Goal: Transaction & Acquisition: Purchase product/service

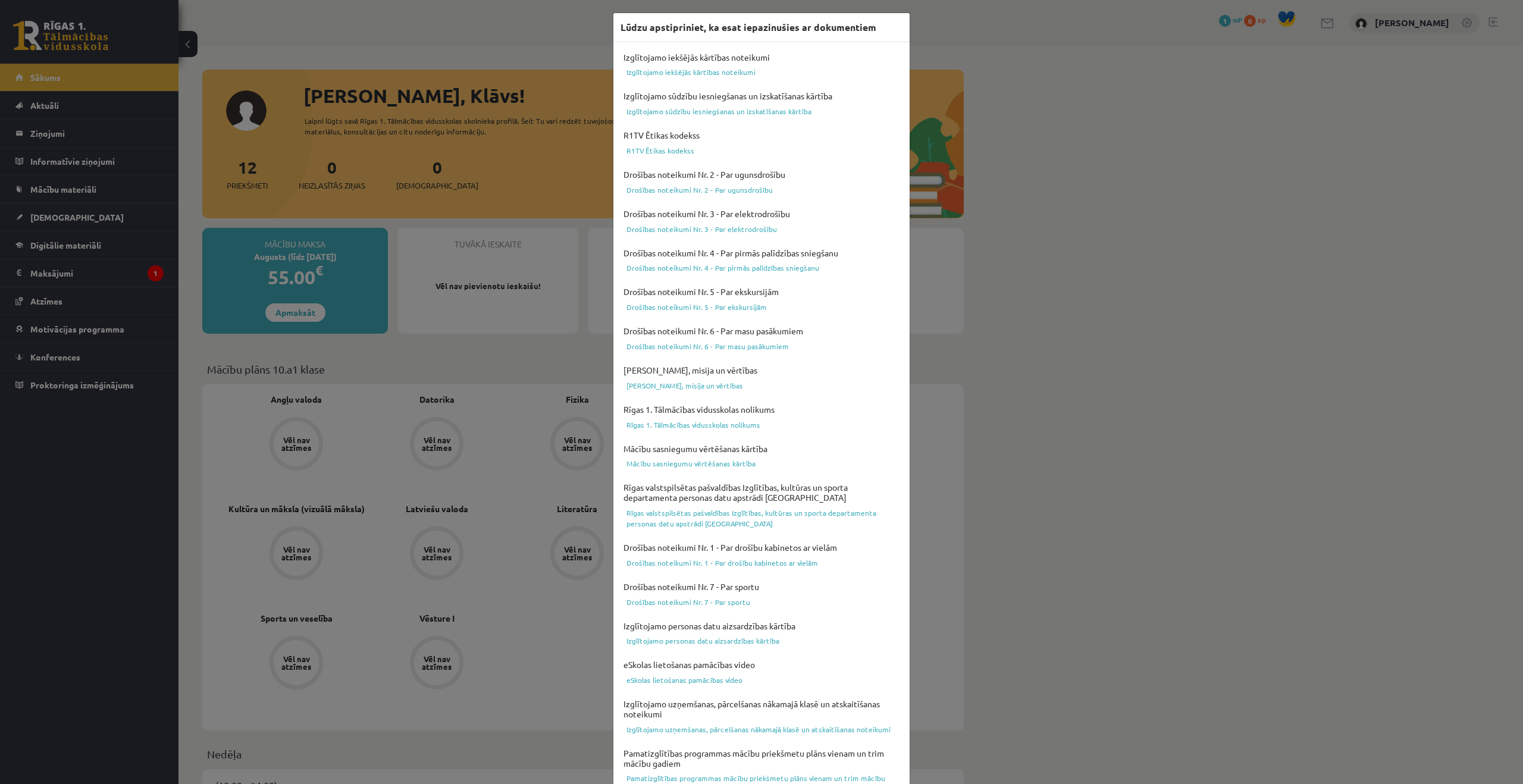
click at [311, 356] on div "Lūdzu apstipriniet, ka esat iepazinušies ar dokumentiem Izglītojamo iekšējās kā…" at bounding box center [761, 392] width 1523 height 784
click at [1073, 378] on div "Lūdzu apstipriniet, ka esat iepazinušies ar dokumentiem Izglītojamo iekšējās kā…" at bounding box center [761, 392] width 1523 height 784
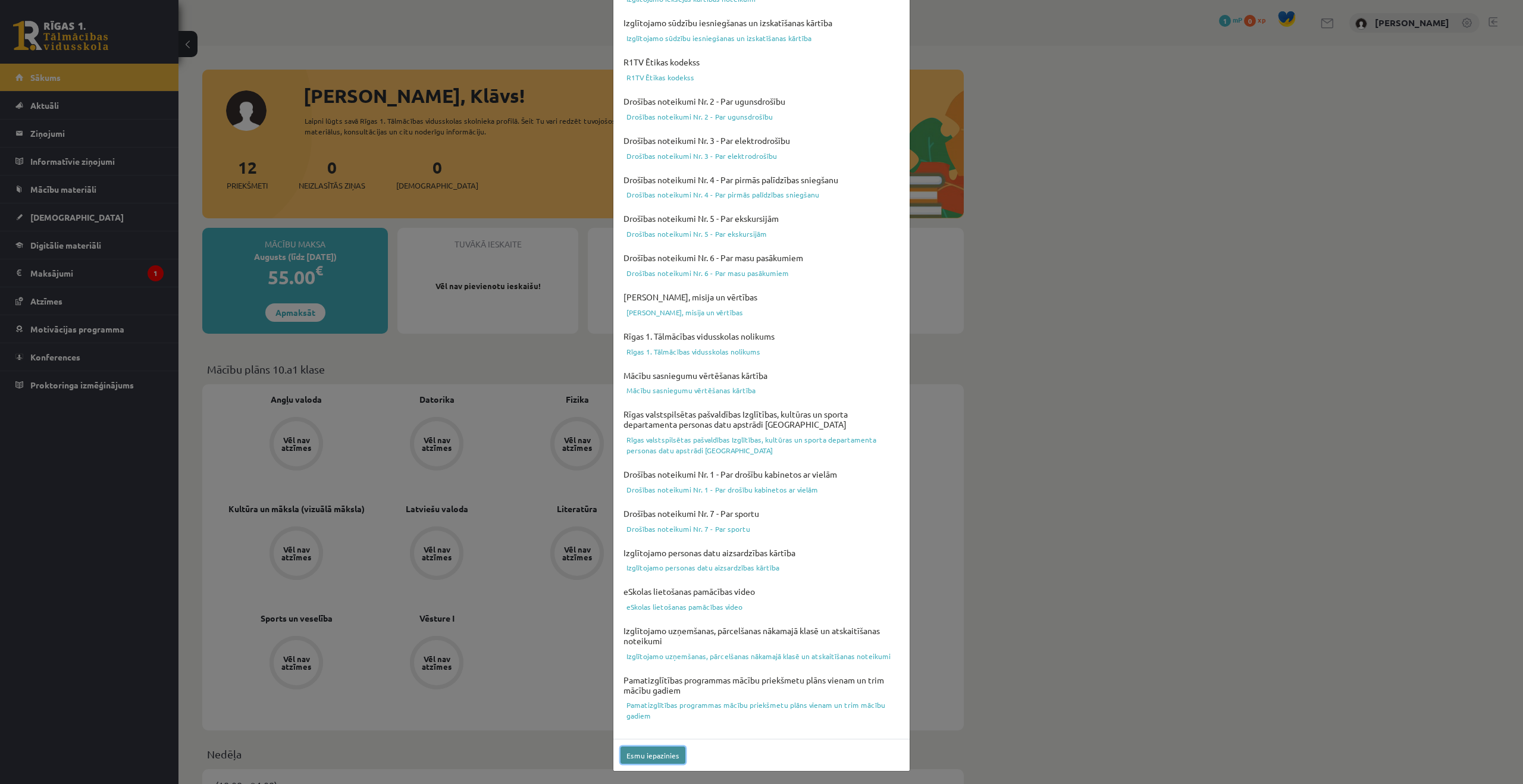
click at [661, 759] on button "Esmu iepazinies" at bounding box center [653, 755] width 65 height 17
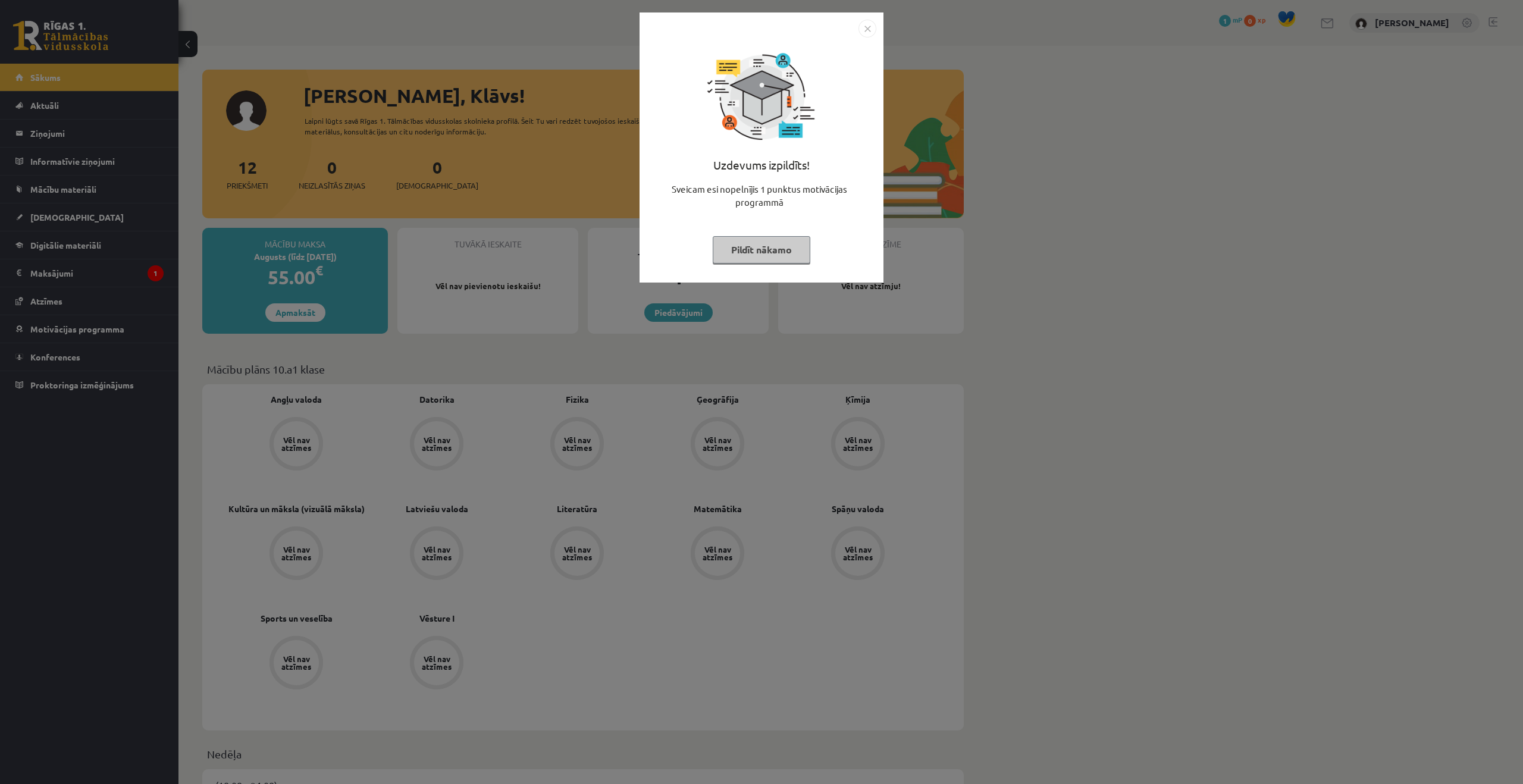
click at [869, 26] on img "Close" at bounding box center [867, 29] width 18 height 18
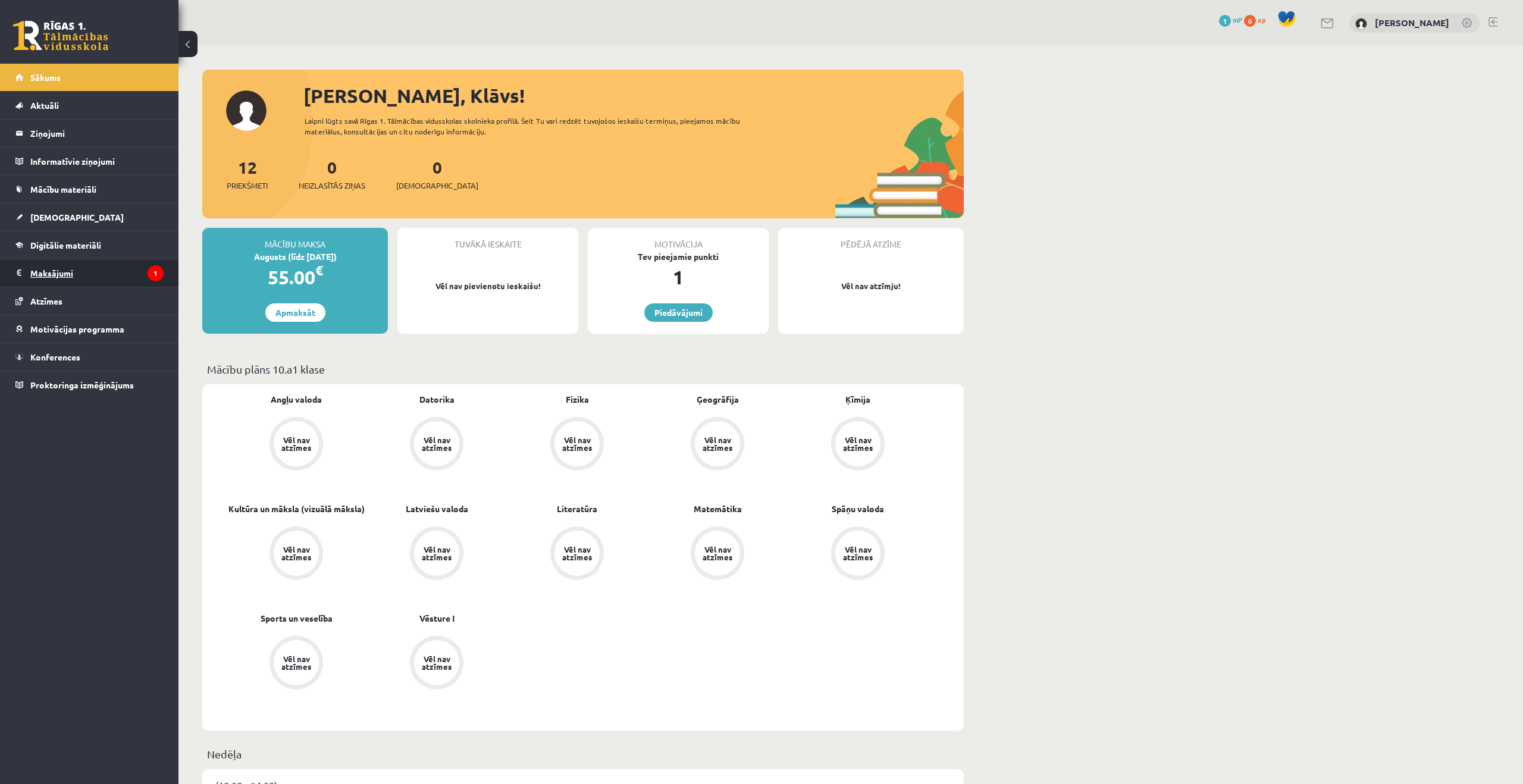
click at [71, 265] on legend "Maksājumi 1" at bounding box center [97, 273] width 133 height 27
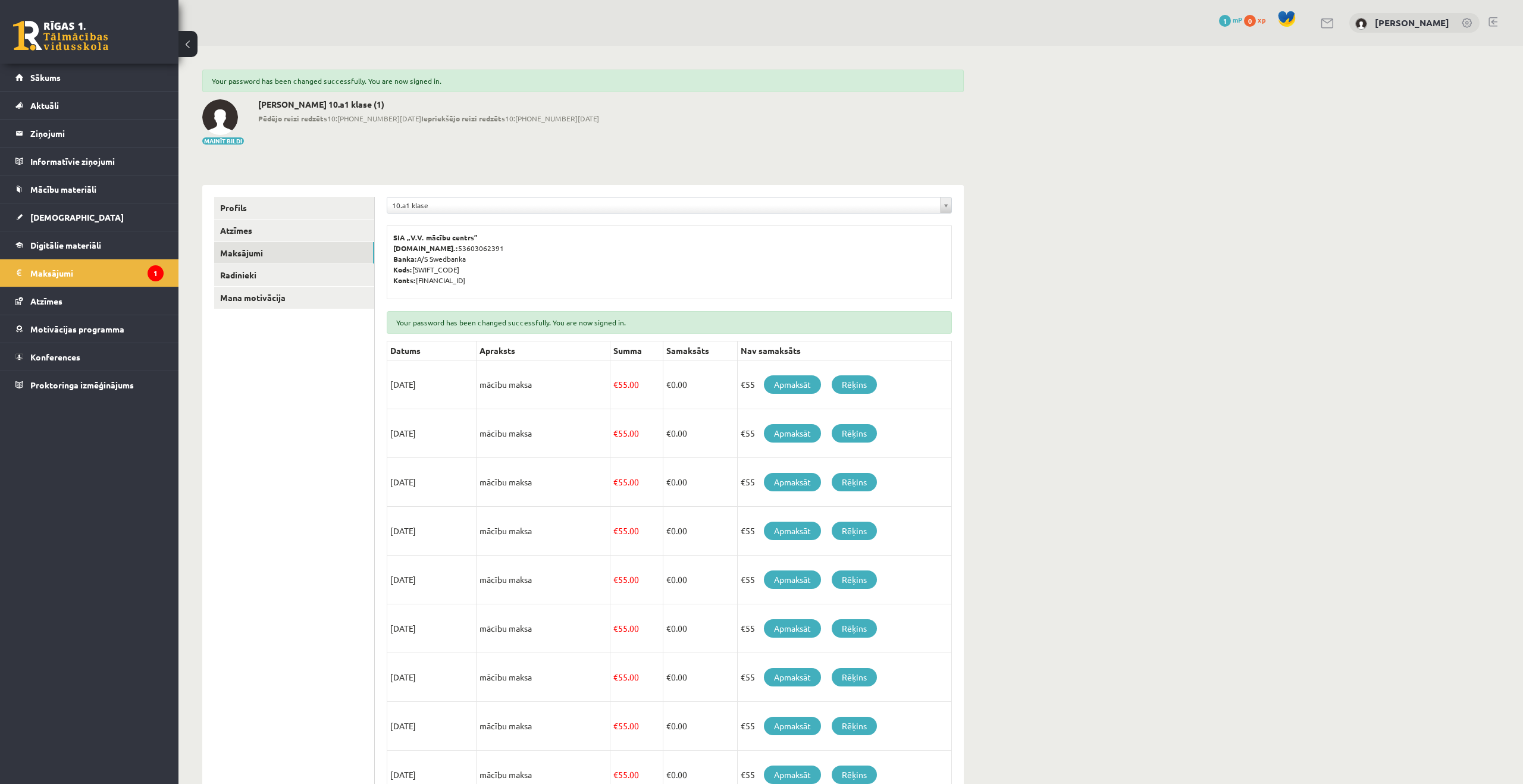
click at [508, 194] on div "**********" at bounding box center [669, 546] width 589 height 724
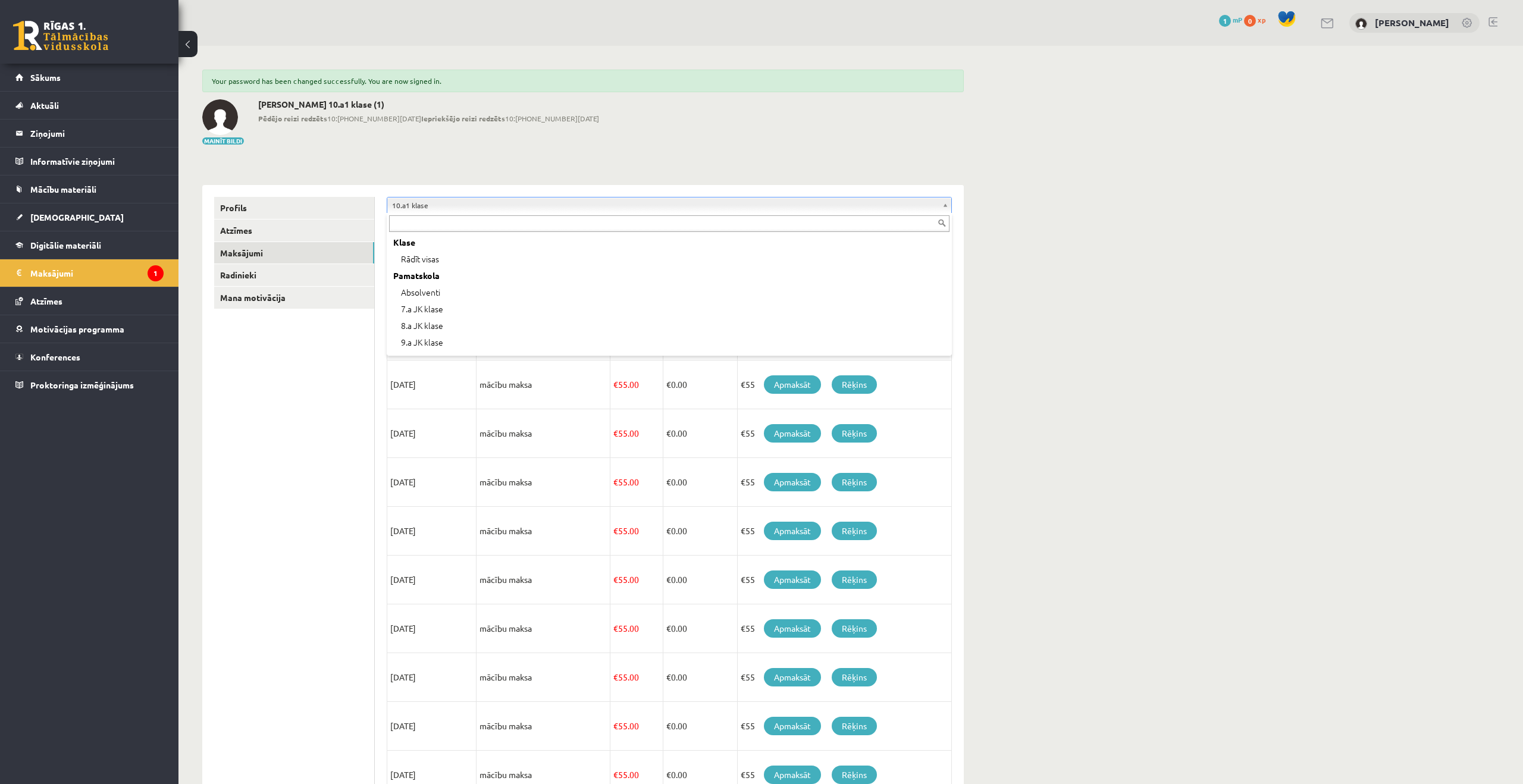
scroll to position [81, 0]
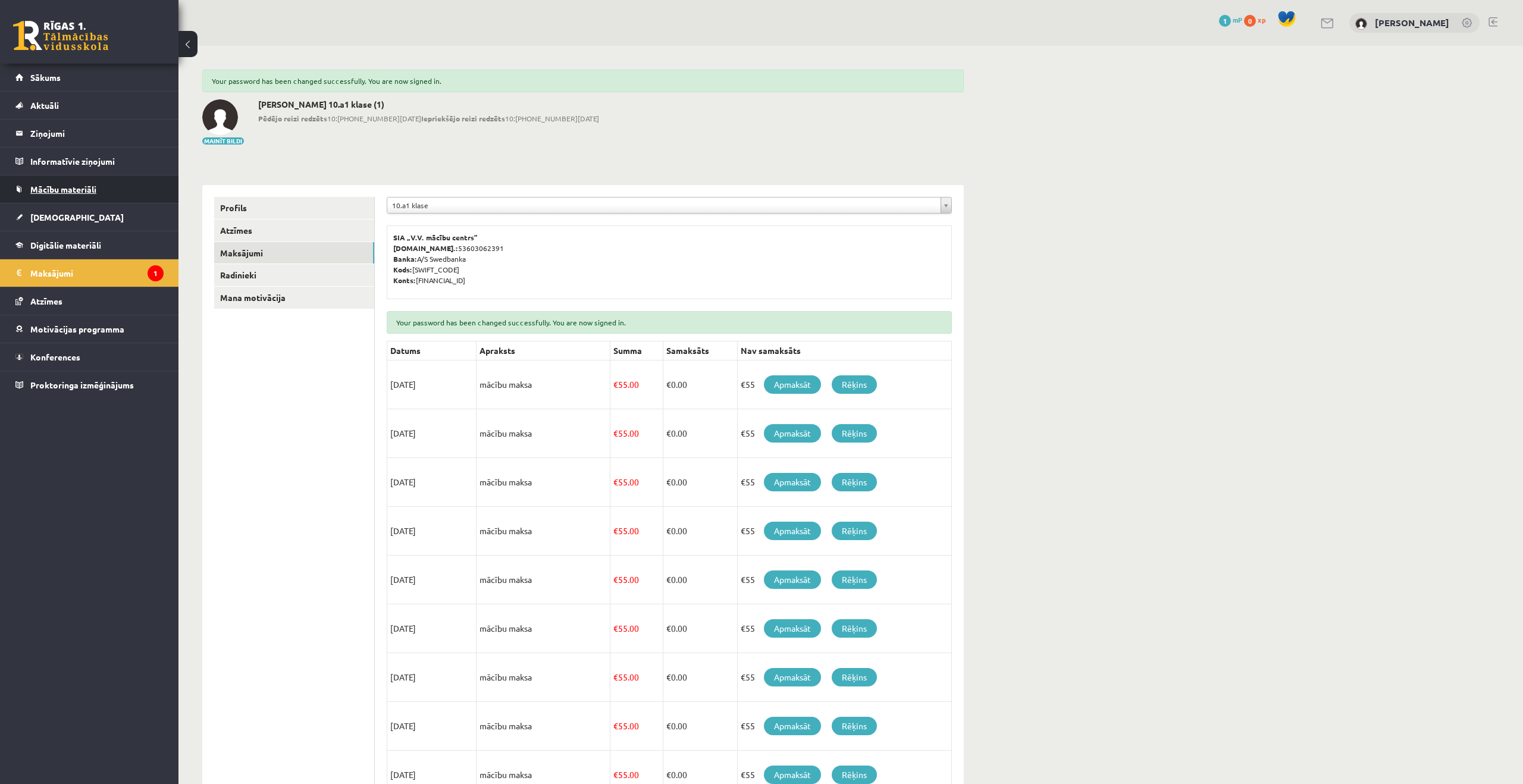
click at [130, 193] on link "Mācību materiāli" at bounding box center [89, 189] width 148 height 27
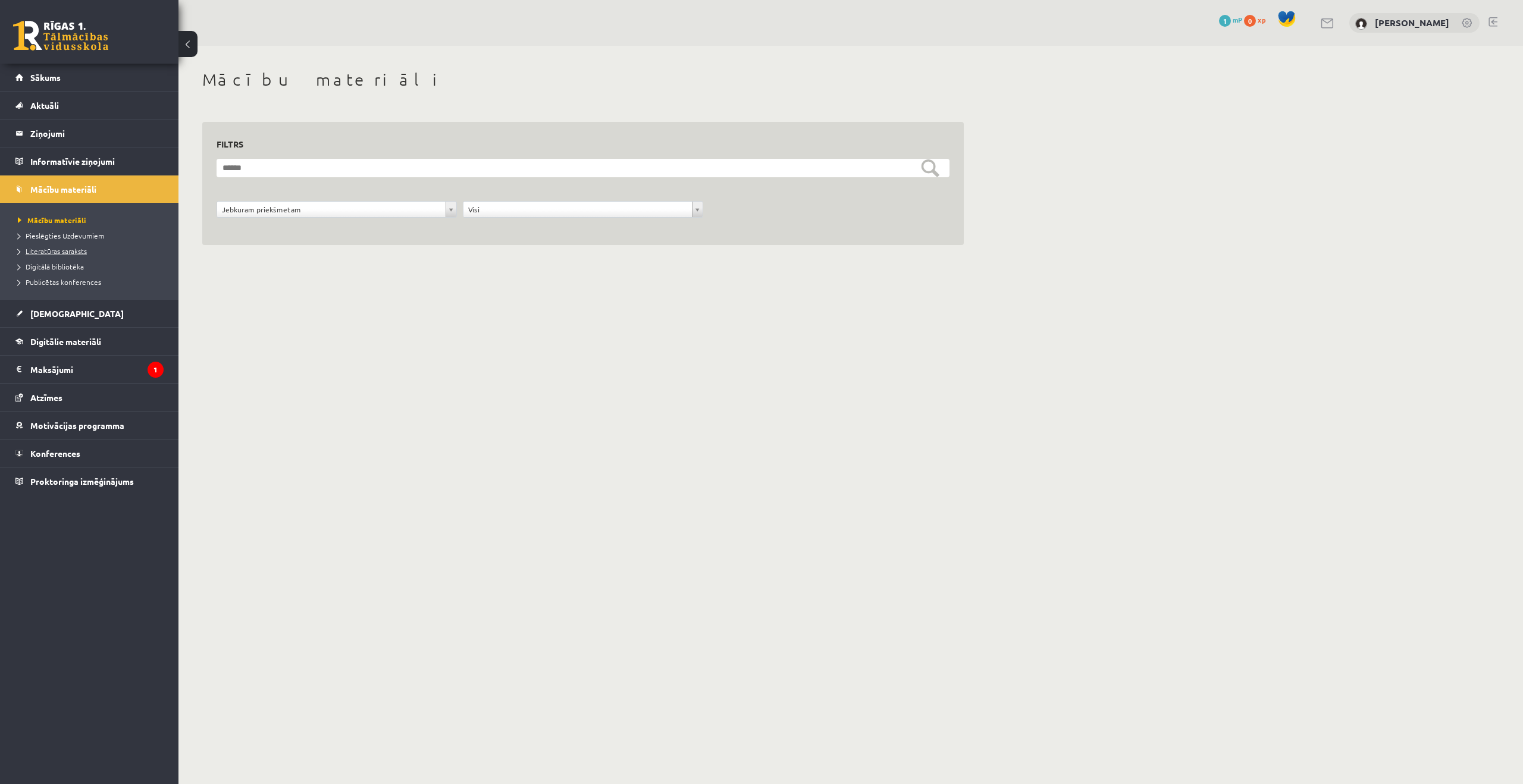
click at [74, 256] on link "Literatūras saraksts" at bounding box center [92, 251] width 149 height 11
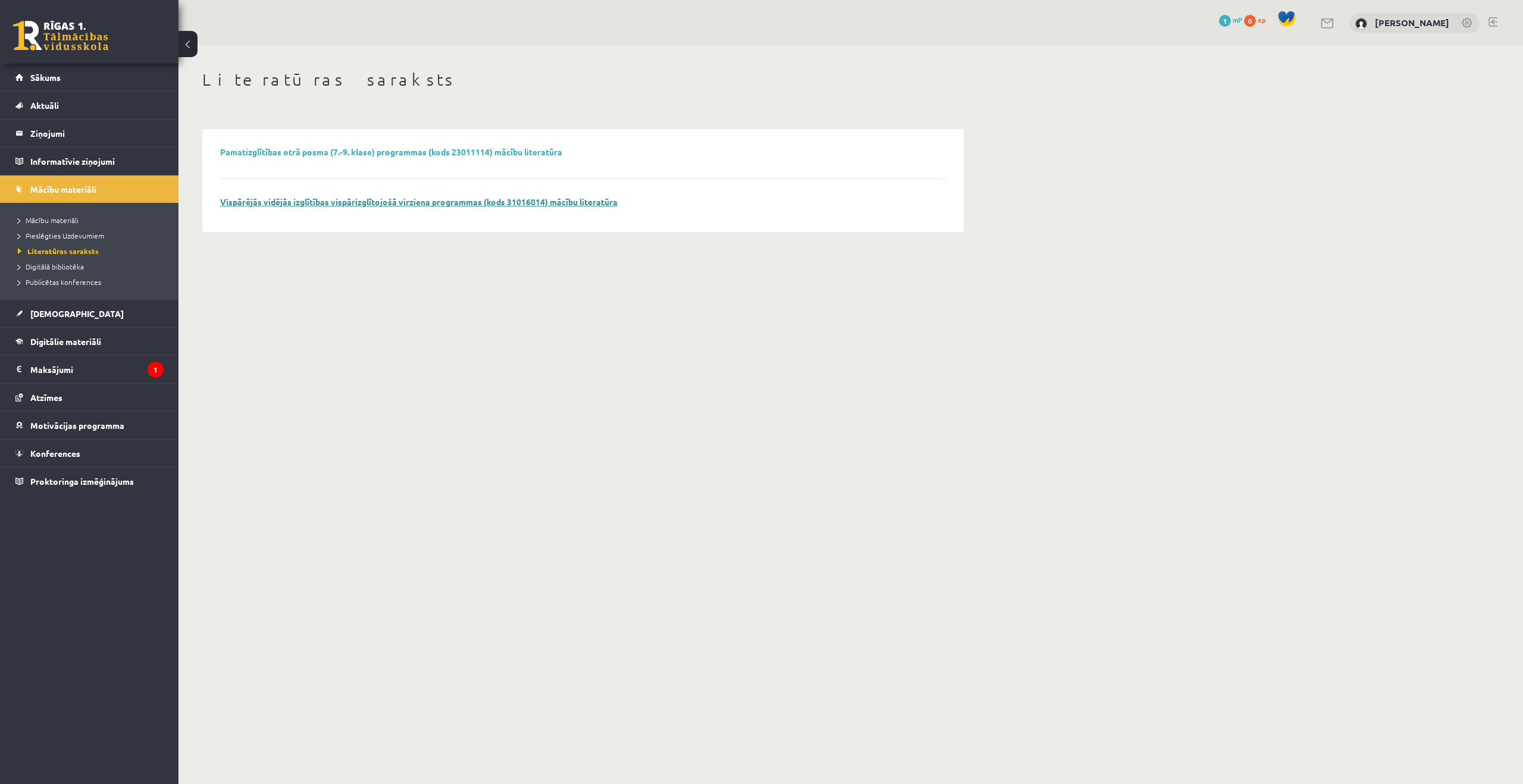
click at [519, 203] on link "Vispārējās vidējās izglītības vispārizglītojošā virziena programmas (kods 31016…" at bounding box center [419, 202] width 398 height 11
drag, startPoint x: 350, startPoint y: 415, endPoint x: 355, endPoint y: 411, distance: 6.4
click at [351, 415] on body "0 Dāvanas 1 mP 0 xp [PERSON_NAME] Sākums Aktuāli Kā mācīties eSKOLĀ Kontakti No…" at bounding box center [761, 392] width 1523 height 784
click at [99, 435] on link "Motivācijas programma" at bounding box center [89, 425] width 148 height 27
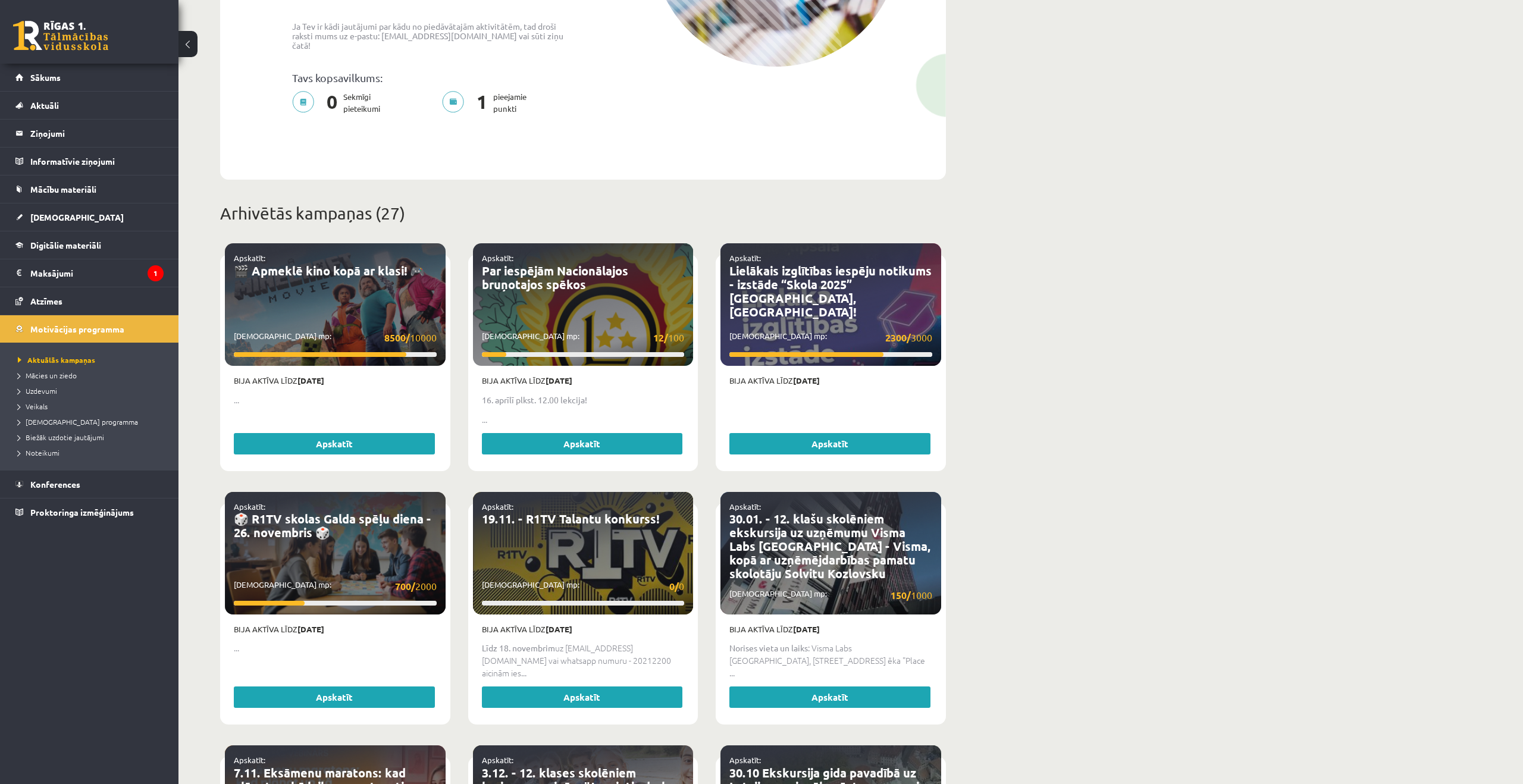
scroll to position [507, 0]
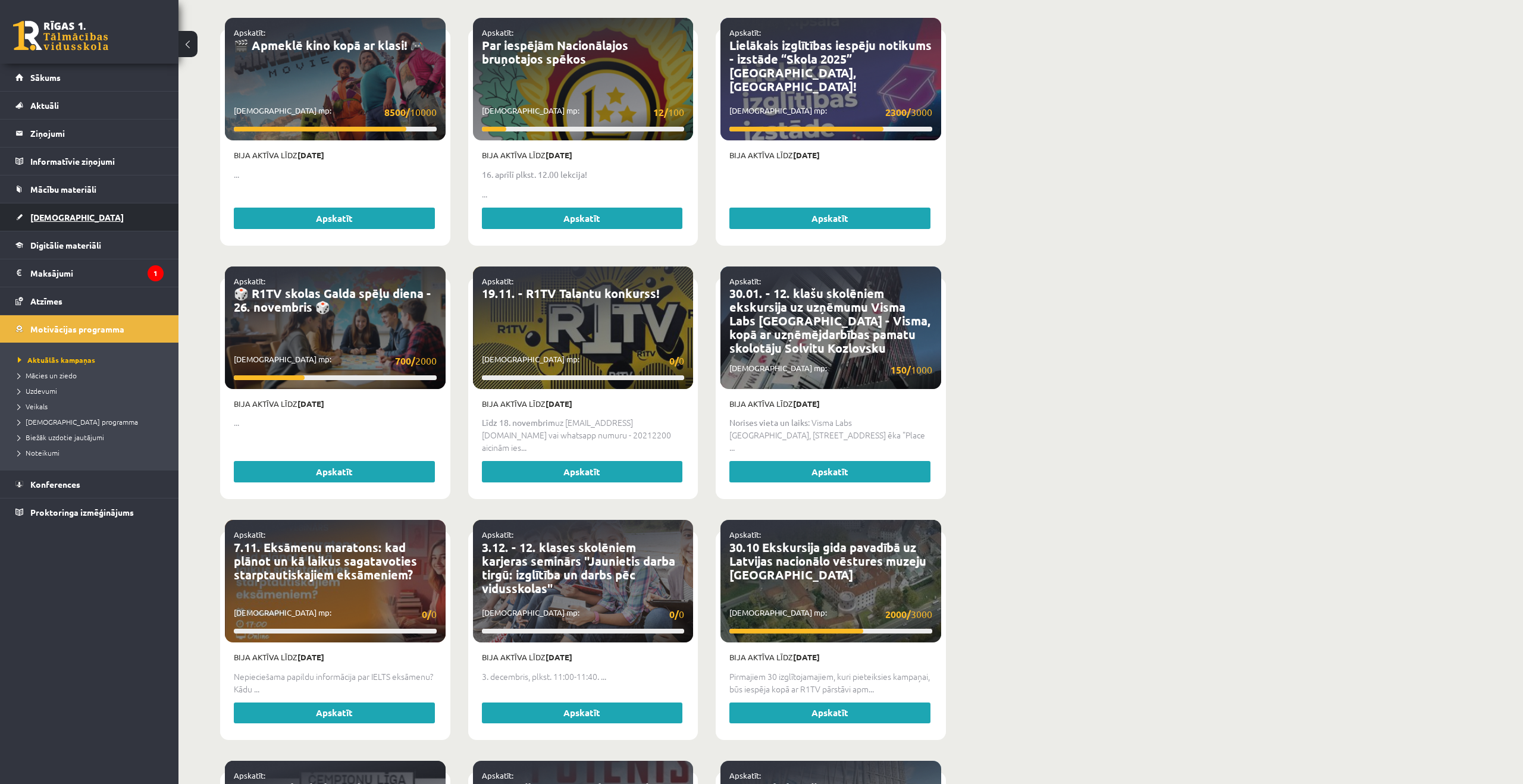
click at [74, 216] on link "[DEMOGRAPHIC_DATA]" at bounding box center [89, 217] width 148 height 27
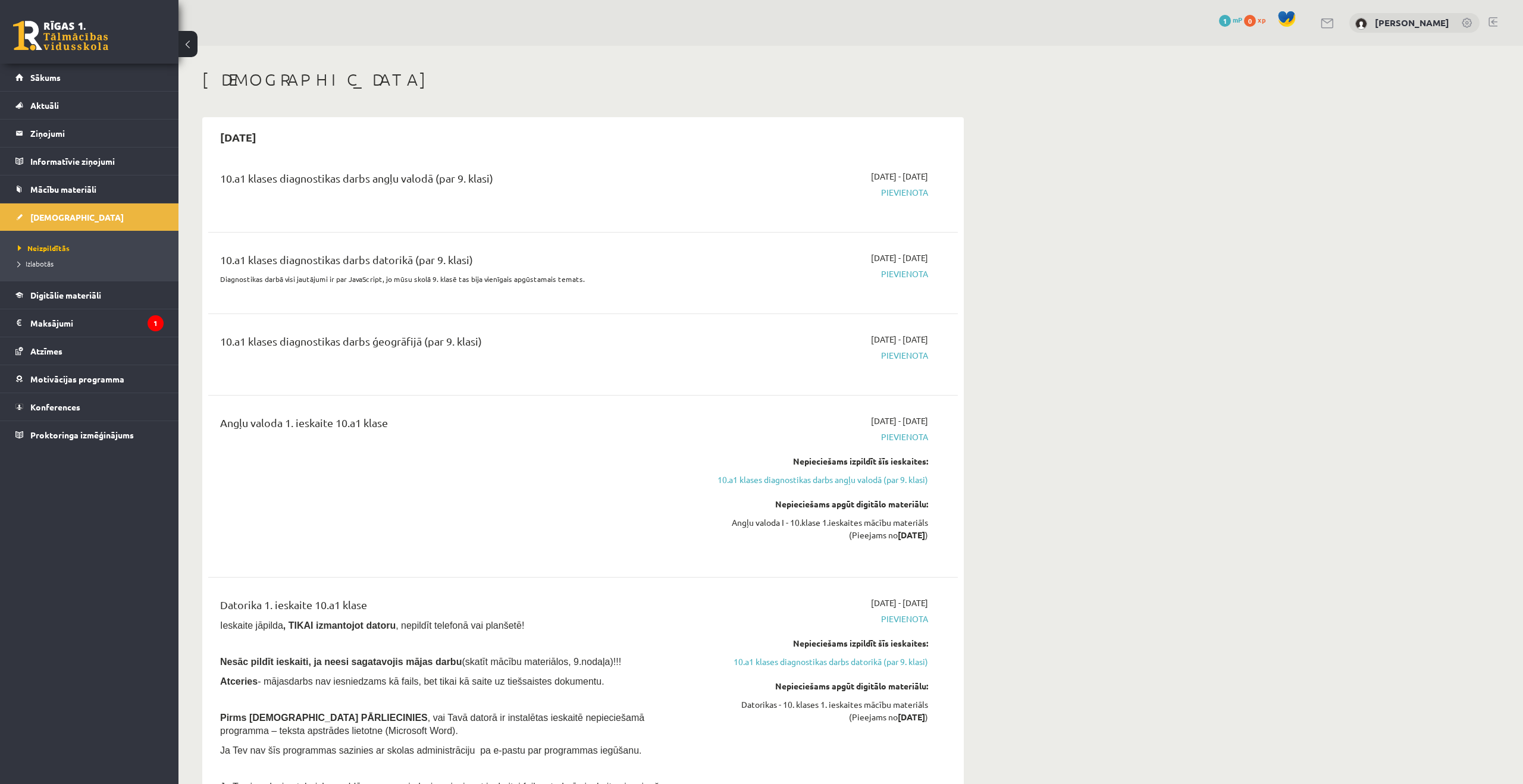
scroll to position [5, 0]
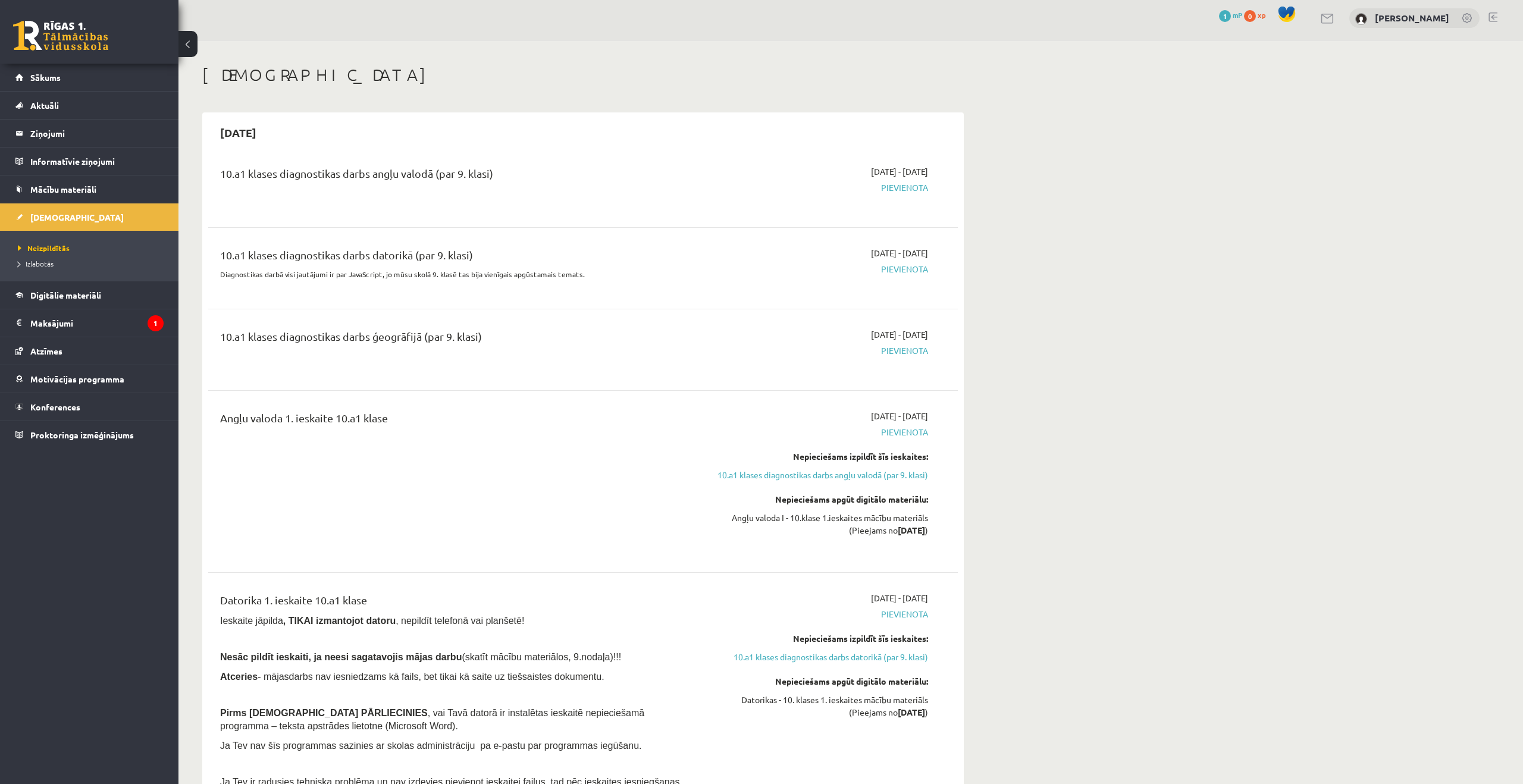
click at [896, 188] on span "Pievienota" at bounding box center [816, 188] width 225 height 12
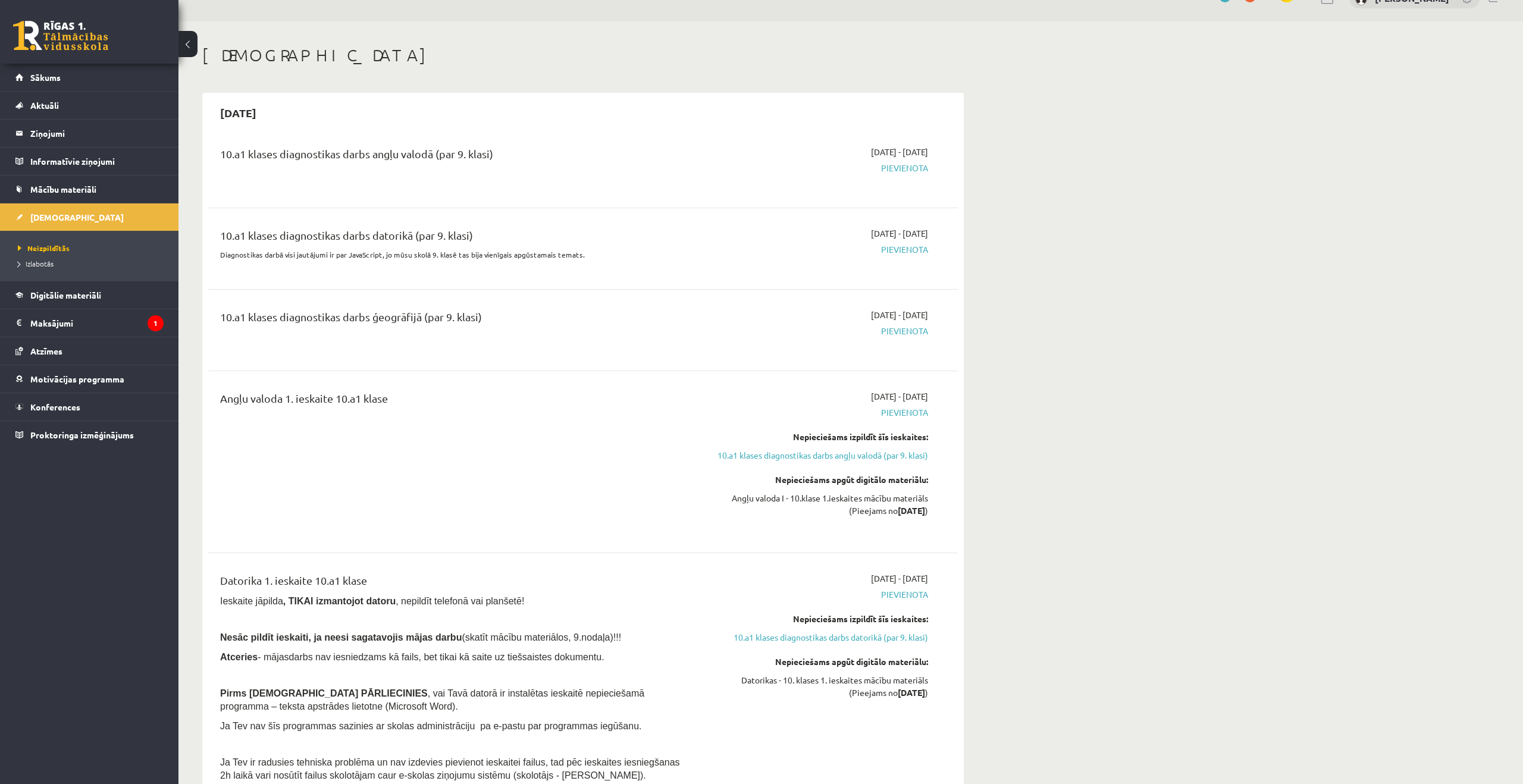
scroll to position [27, 0]
click at [73, 290] on span "Digitālie materiāli" at bounding box center [66, 295] width 71 height 11
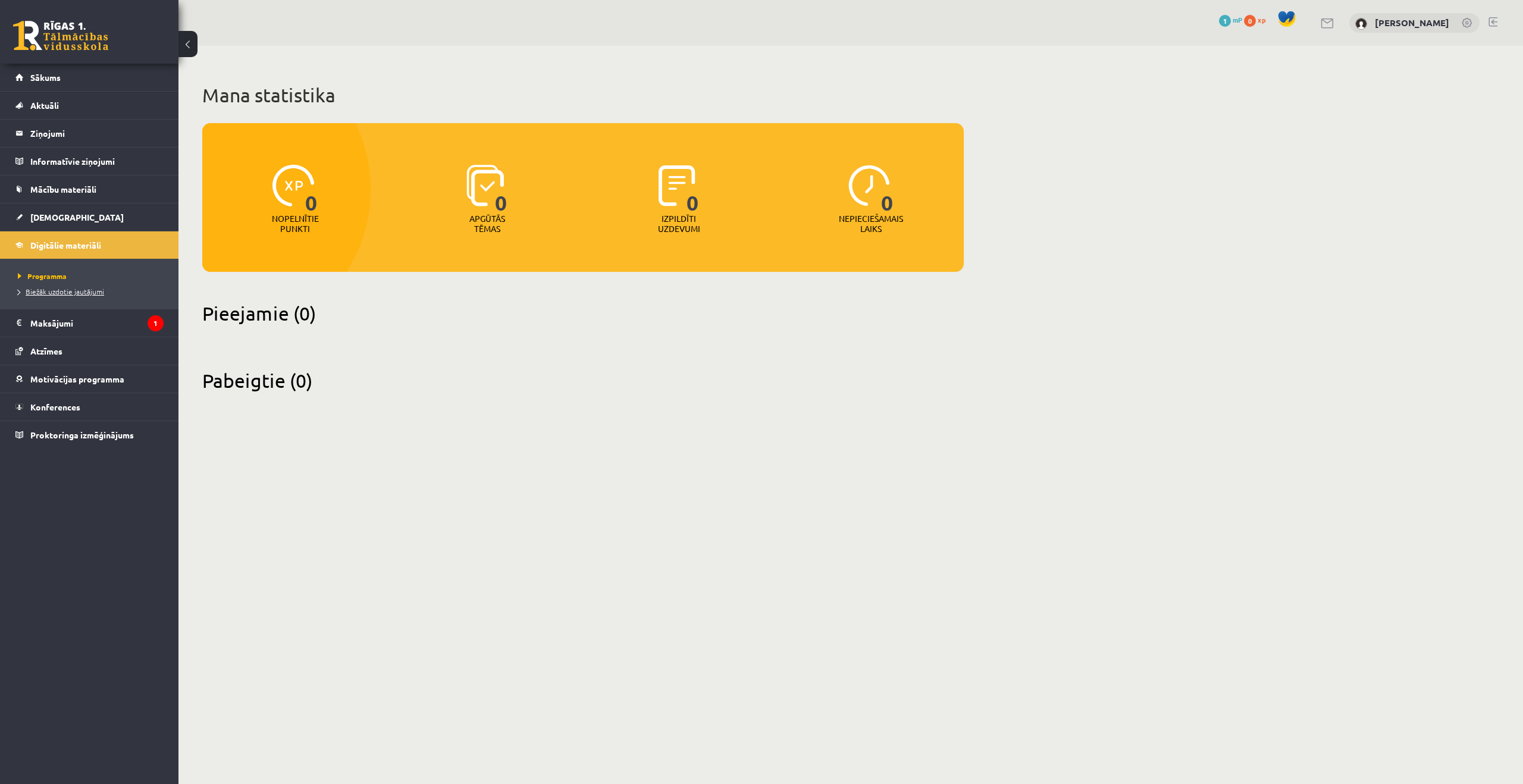
click at [92, 293] on span "Biežāk uzdotie jautājumi" at bounding box center [61, 291] width 86 height 9
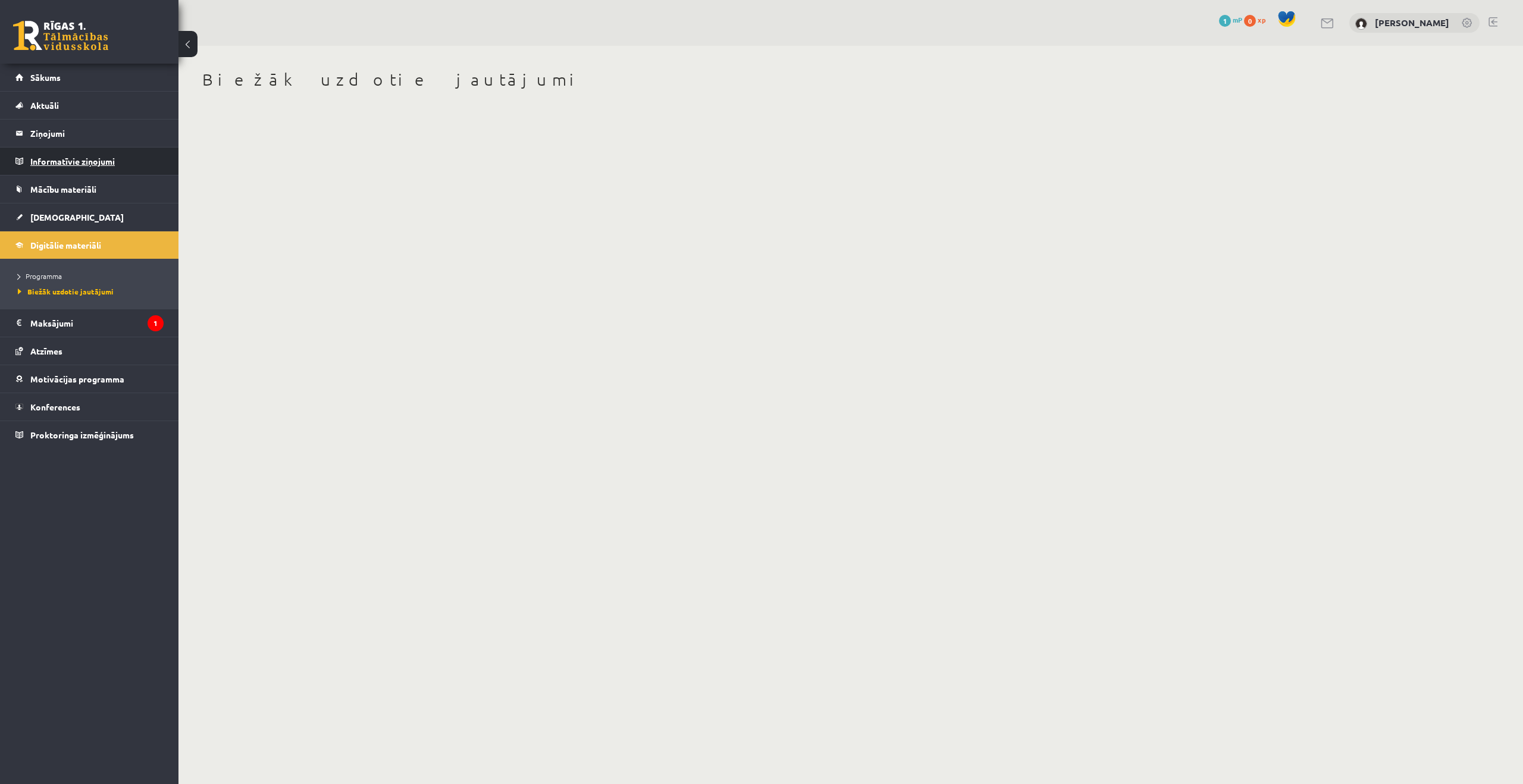
click at [85, 165] on legend "Informatīvie ziņojumi 0" at bounding box center [97, 161] width 133 height 27
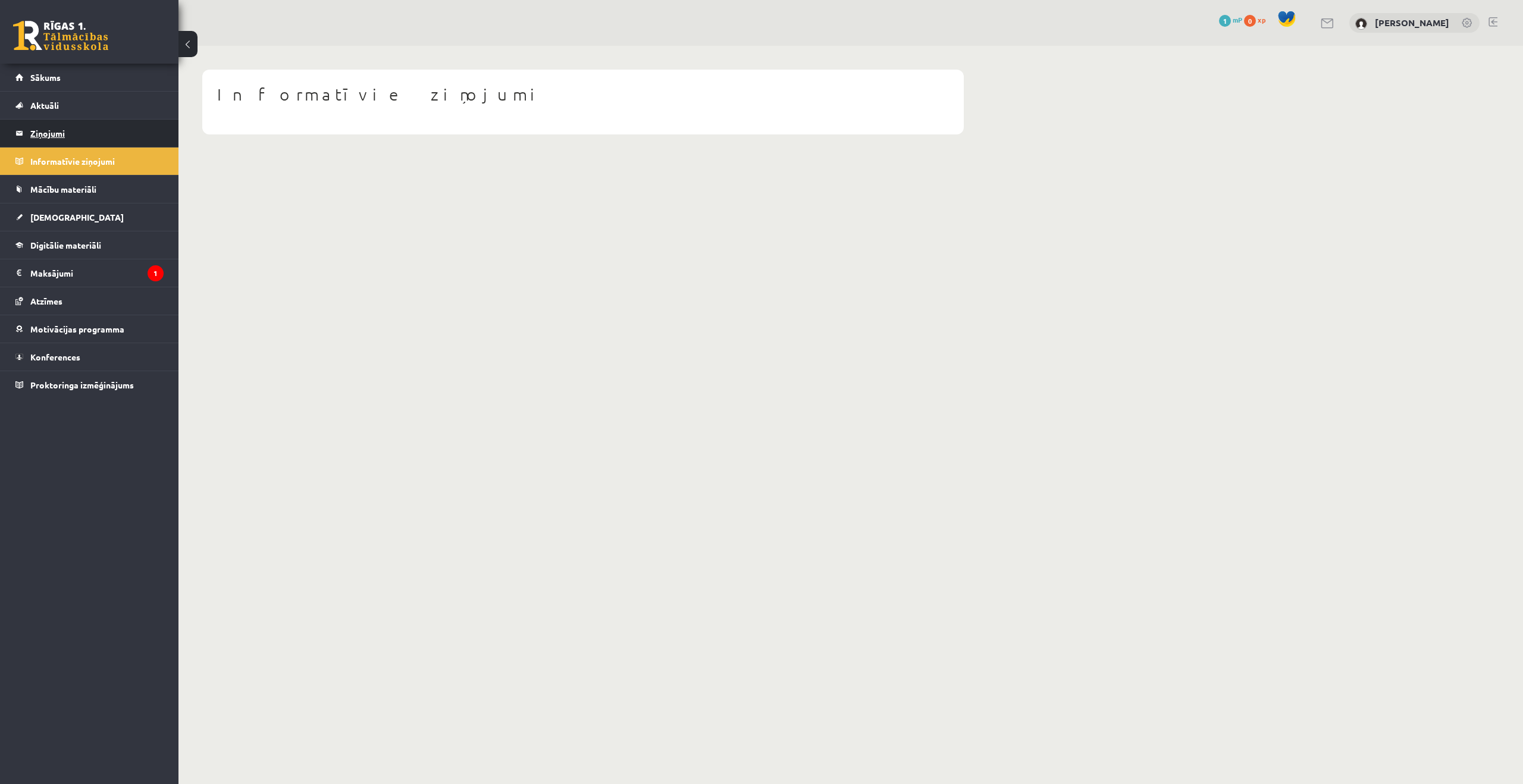
click at [86, 136] on legend "Ziņojumi 0" at bounding box center [97, 133] width 133 height 27
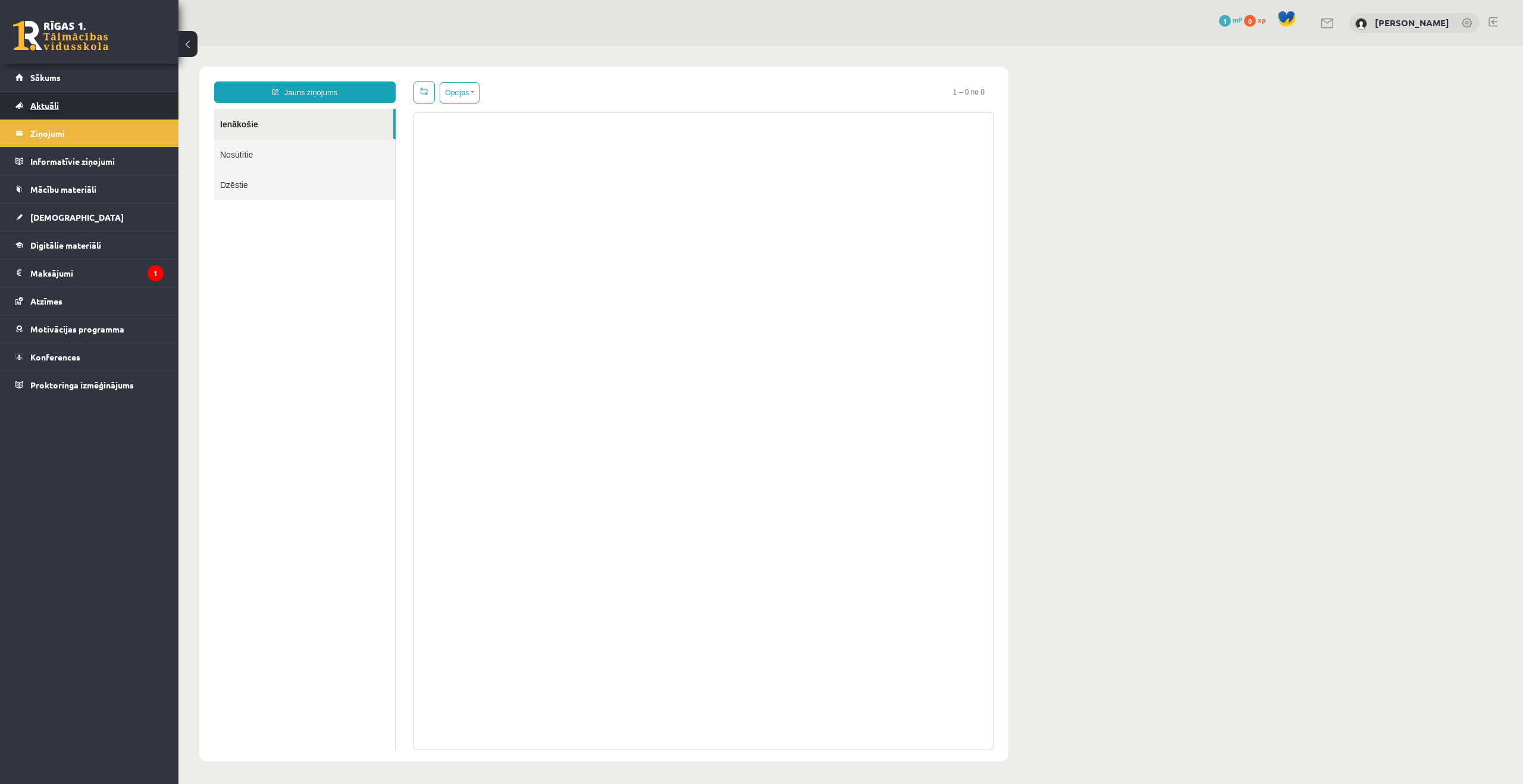
click at [86, 112] on link "Aktuāli" at bounding box center [89, 105] width 148 height 27
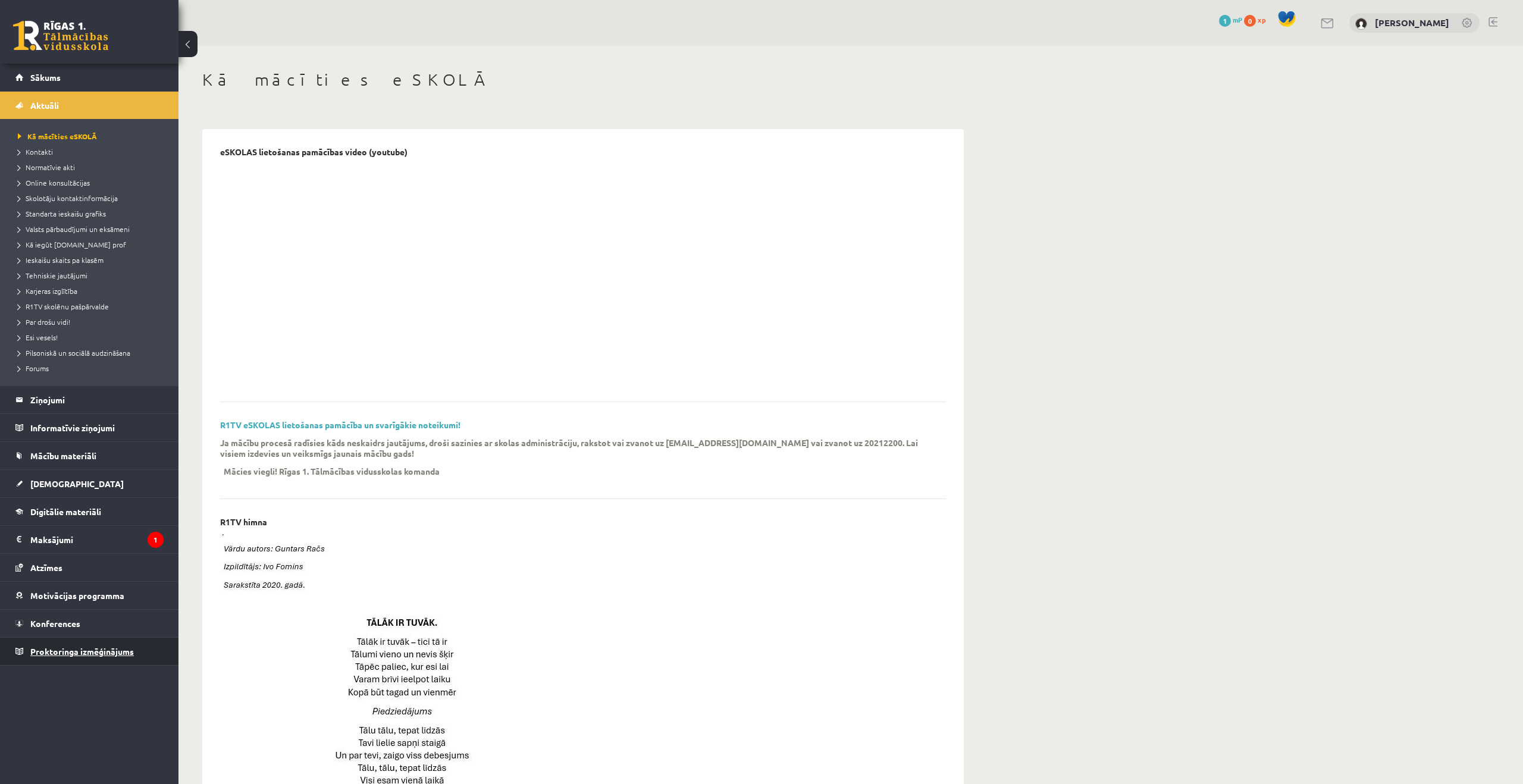
click at [94, 655] on span "Proktoringa izmēģinājums" at bounding box center [82, 651] width 104 height 11
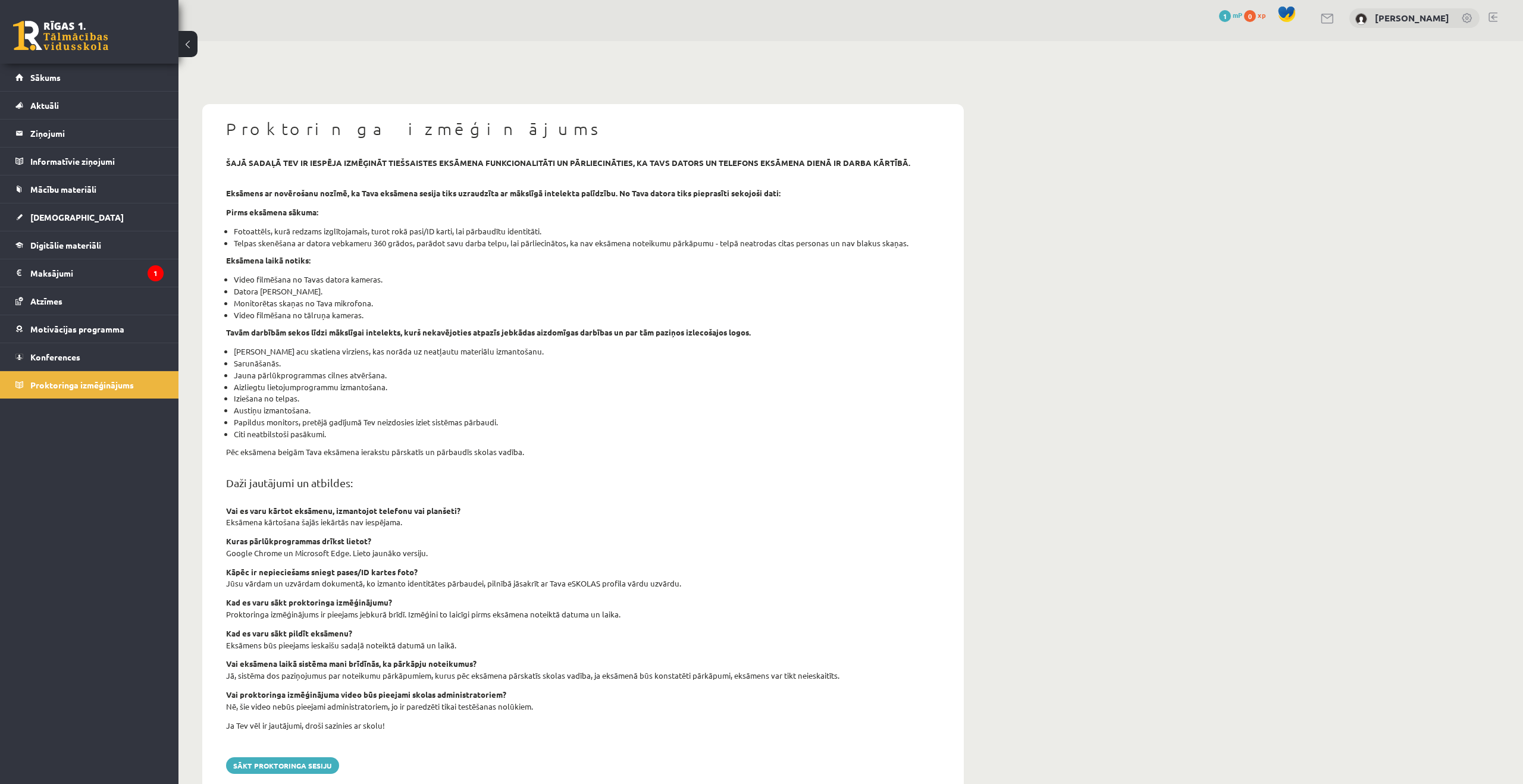
scroll to position [37, 0]
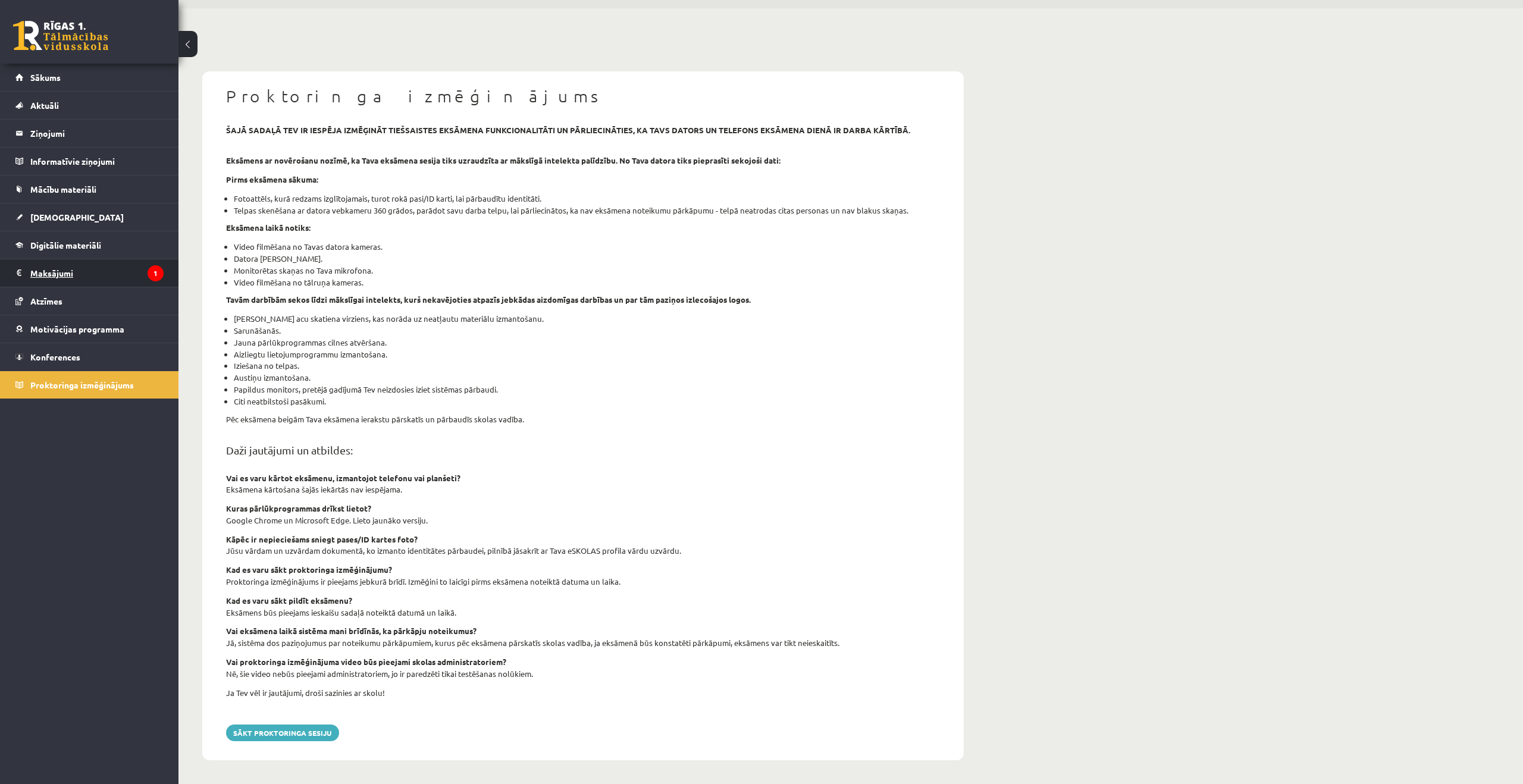
click at [105, 279] on legend "Maksājumi 1" at bounding box center [97, 273] width 133 height 27
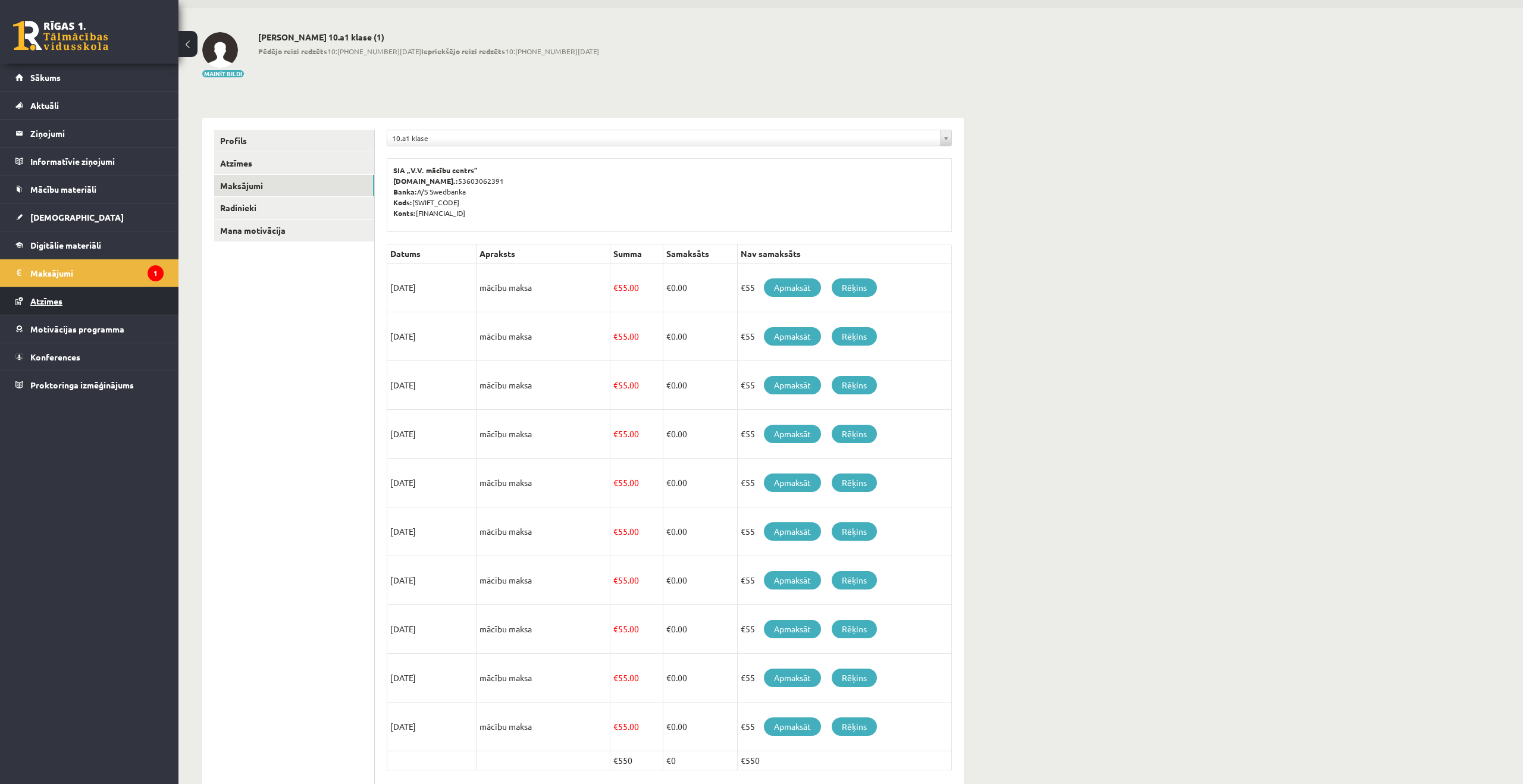
click at [94, 307] on link "Atzīmes" at bounding box center [89, 301] width 148 height 27
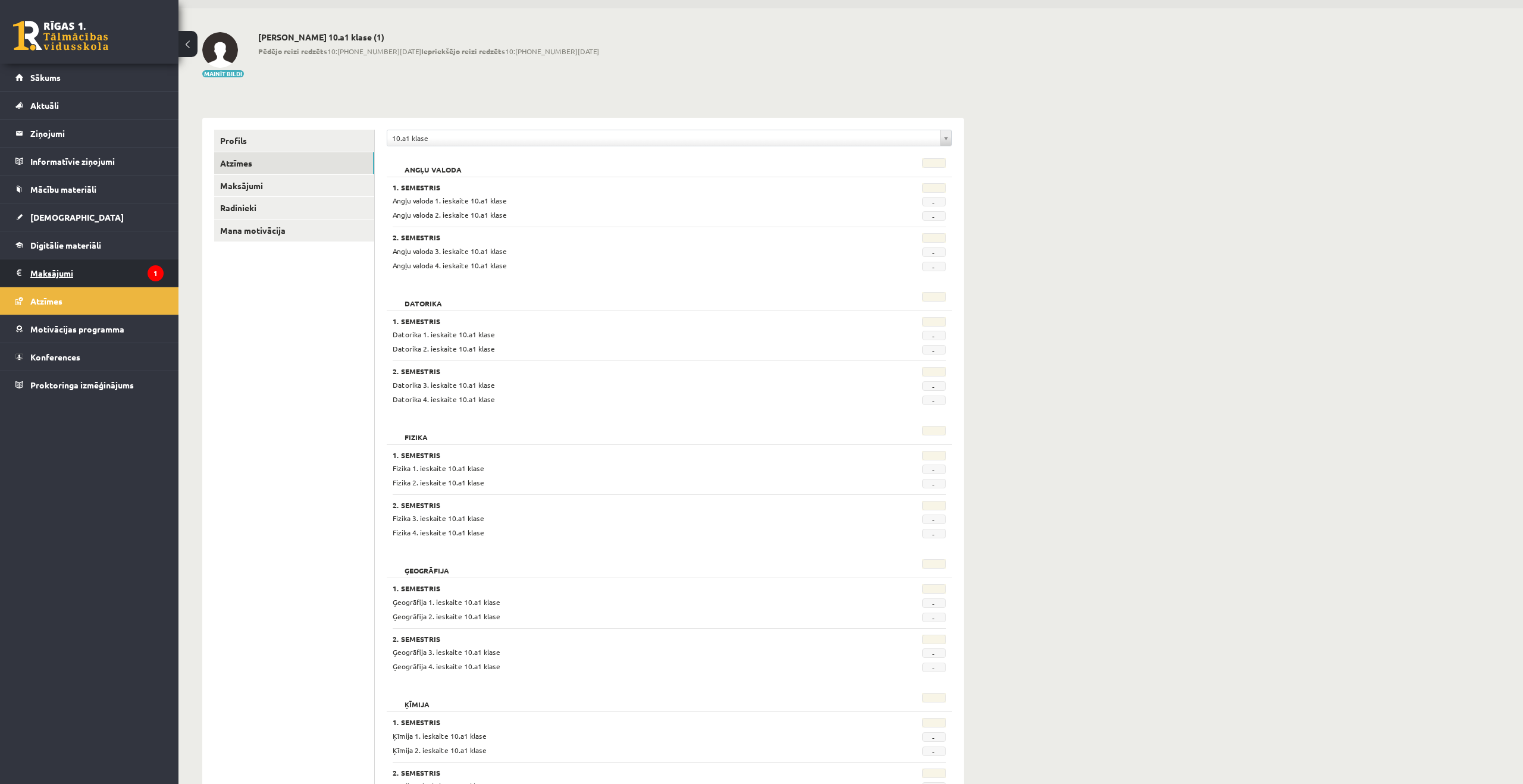
click at [99, 267] on legend "Maksājumi 1" at bounding box center [97, 273] width 133 height 27
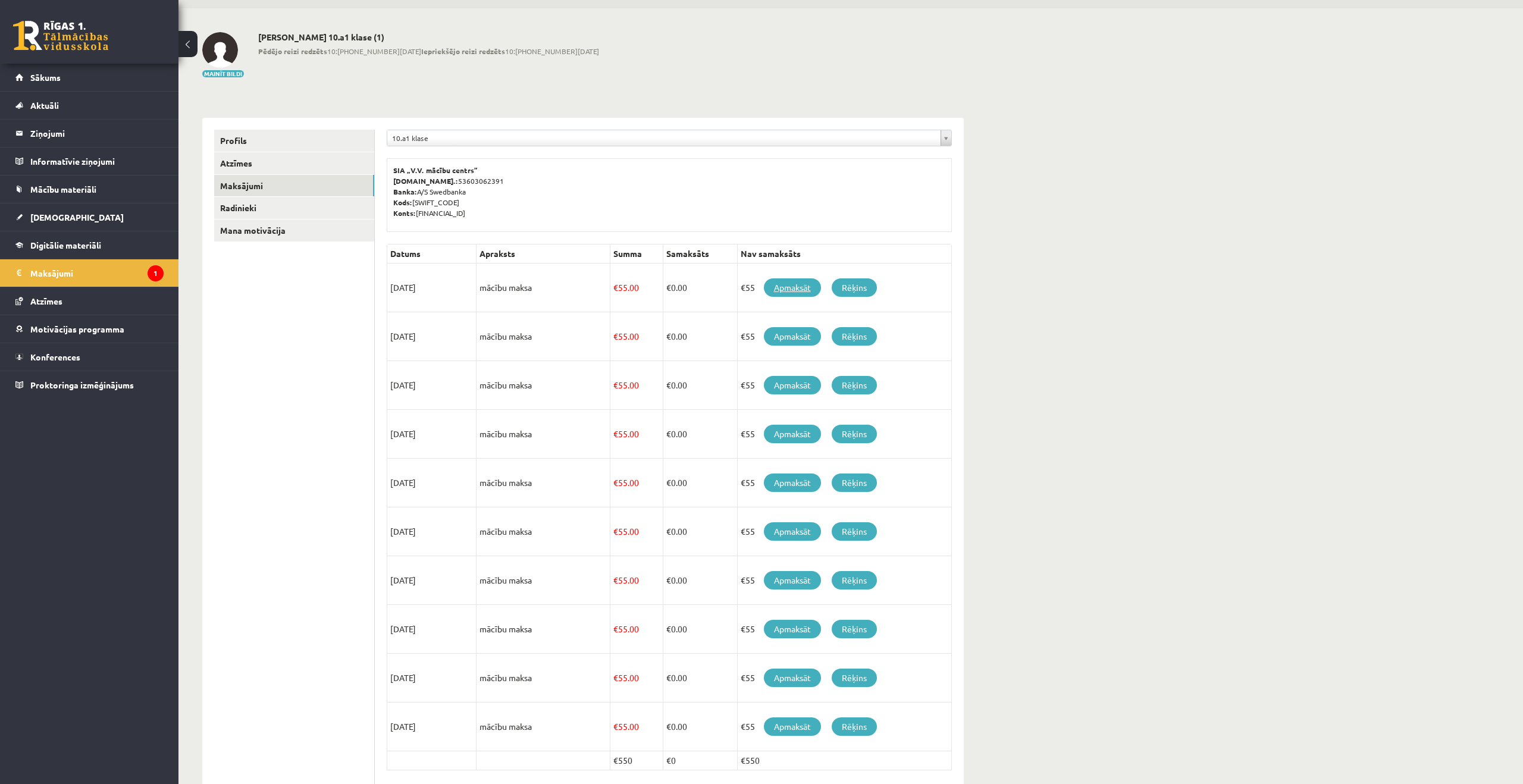
click at [772, 290] on link "Apmaksāt" at bounding box center [793, 288] width 57 height 19
